Goal: Task Accomplishment & Management: Complete application form

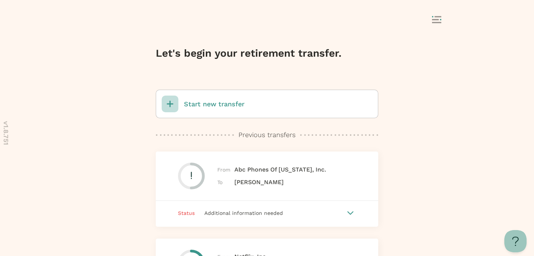
click at [228, 107] on p "Start new transfer" at bounding box center [214, 104] width 60 height 10
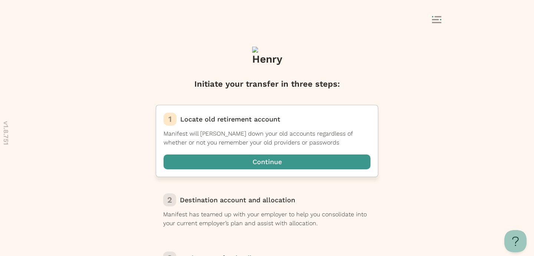
click at [272, 161] on span "button" at bounding box center [266, 162] width 207 height 15
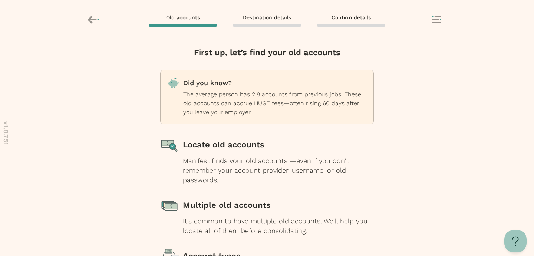
scroll to position [96, 0]
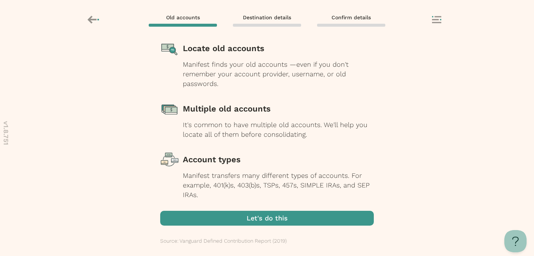
click at [268, 217] on span "button" at bounding box center [267, 218] width 214 height 15
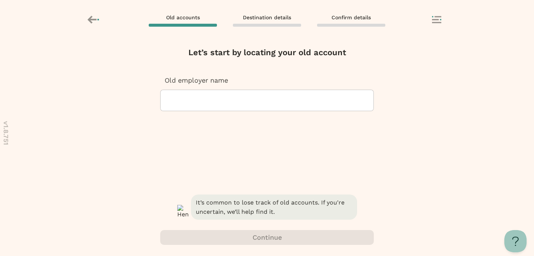
click at [235, 107] on div at bounding box center [266, 100] width 201 height 21
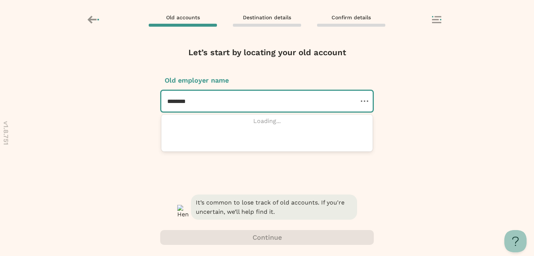
type input "********"
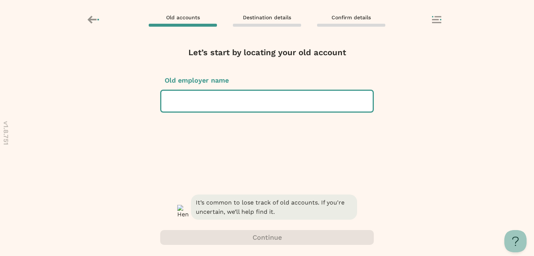
click at [254, 104] on div at bounding box center [266, 101] width 199 height 21
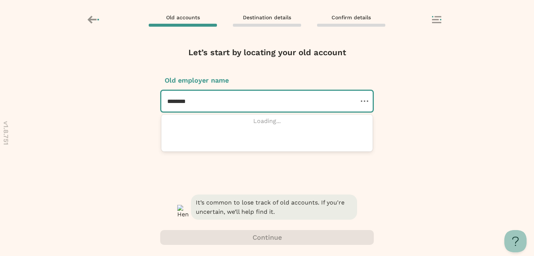
type input "********"
click at [286, 174] on div "Let’s start by locating your old account Old employer name Use Up and Down to c…" at bounding box center [267, 120] width 214 height 146
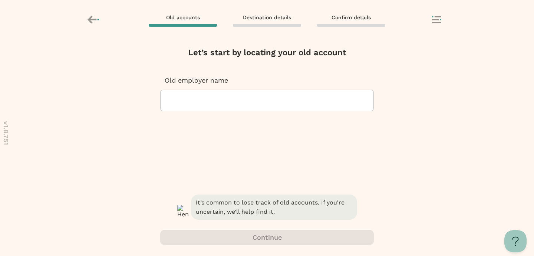
click at [246, 100] on div at bounding box center [266, 100] width 201 height 21
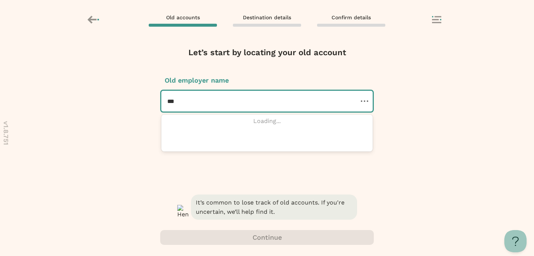
type input "***"
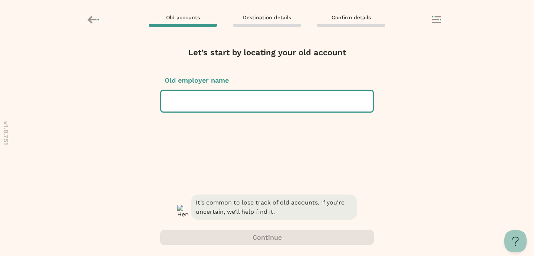
click at [246, 105] on div at bounding box center [266, 101] width 199 height 21
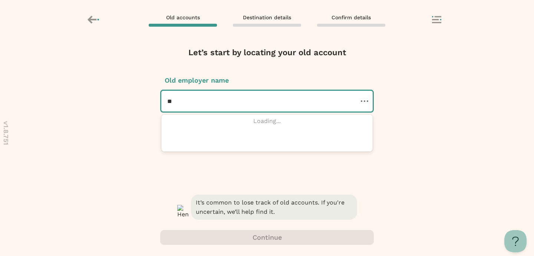
type input "*"
type input "******"
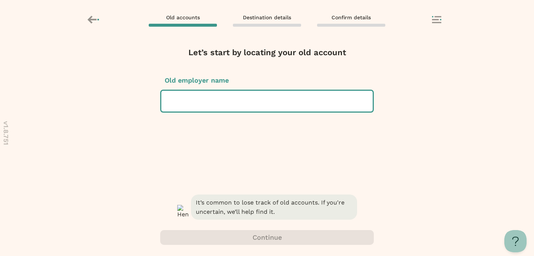
click at [418, 146] on div "Remove account? Removing will delete the info you have entered for this account…" at bounding box center [267, 148] width 534 height 216
click at [325, 99] on div at bounding box center [266, 101] width 199 height 21
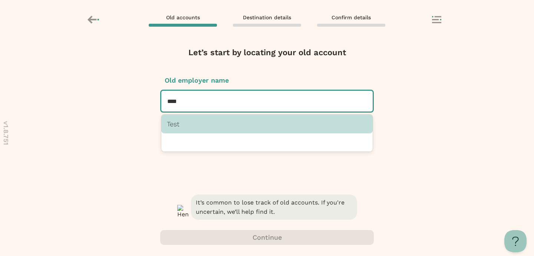
click at [230, 125] on p "Test" at bounding box center [267, 124] width 200 height 8
type input "****"
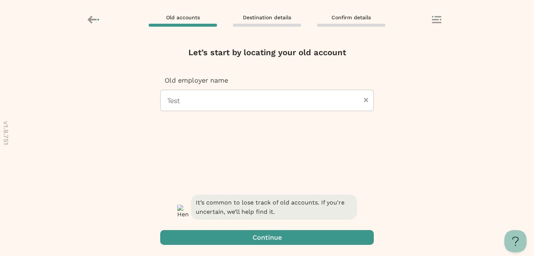
click at [271, 236] on span "button" at bounding box center [267, 237] width 214 height 15
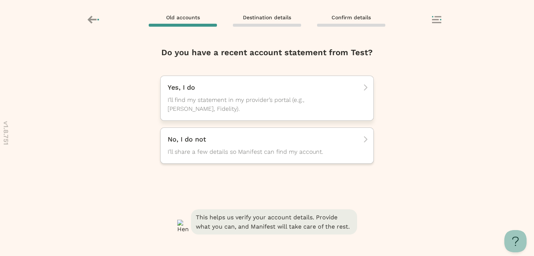
click at [239, 104] on span "I’ll find my statement in my provider’s portal (e.g., [PERSON_NAME], Fidelity)." at bounding box center [260, 105] width 185 height 18
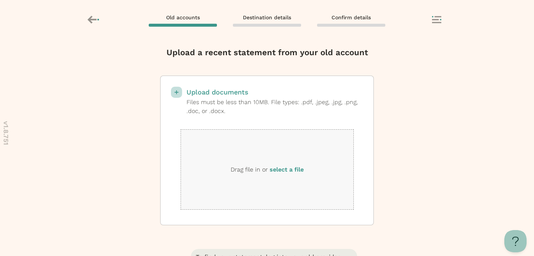
click at [294, 171] on label "select a file" at bounding box center [286, 169] width 34 height 7
click at [0, 0] on input "select a file" at bounding box center [0, 0] width 0 height 0
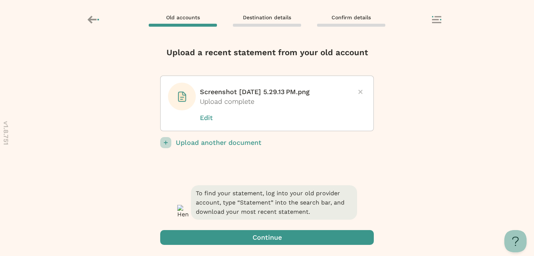
click at [301, 235] on span "button" at bounding box center [267, 237] width 214 height 15
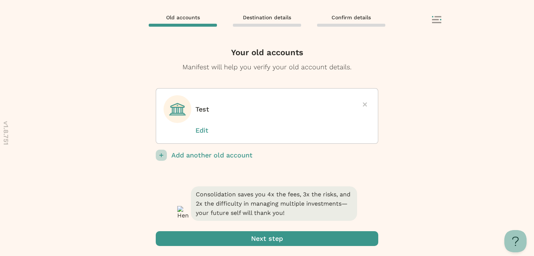
click at [295, 239] on span "submit" at bounding box center [267, 238] width 222 height 15
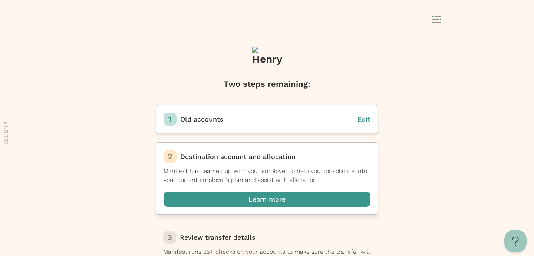
click at [281, 201] on span "button" at bounding box center [266, 199] width 207 height 15
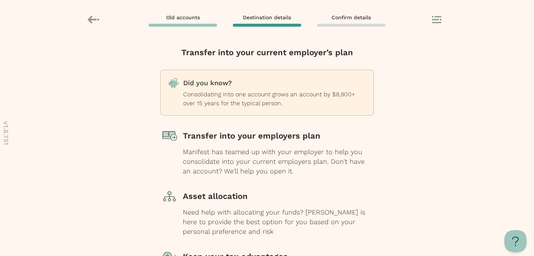
scroll to position [105, 0]
